Goal: Information Seeking & Learning: Learn about a topic

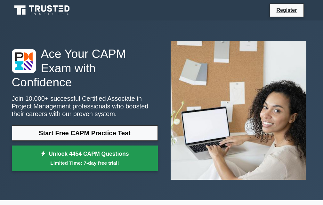
click at [81, 148] on link "Unlock 4454 CAPM Questions Limited Time: 7-day free trial!" at bounding box center [85, 158] width 146 height 26
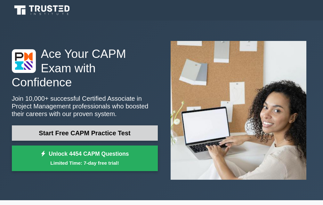
click at [88, 127] on link "Start Free CAPM Practice Test" at bounding box center [85, 132] width 146 height 15
